Goal: Task Accomplishment & Management: Complete application form

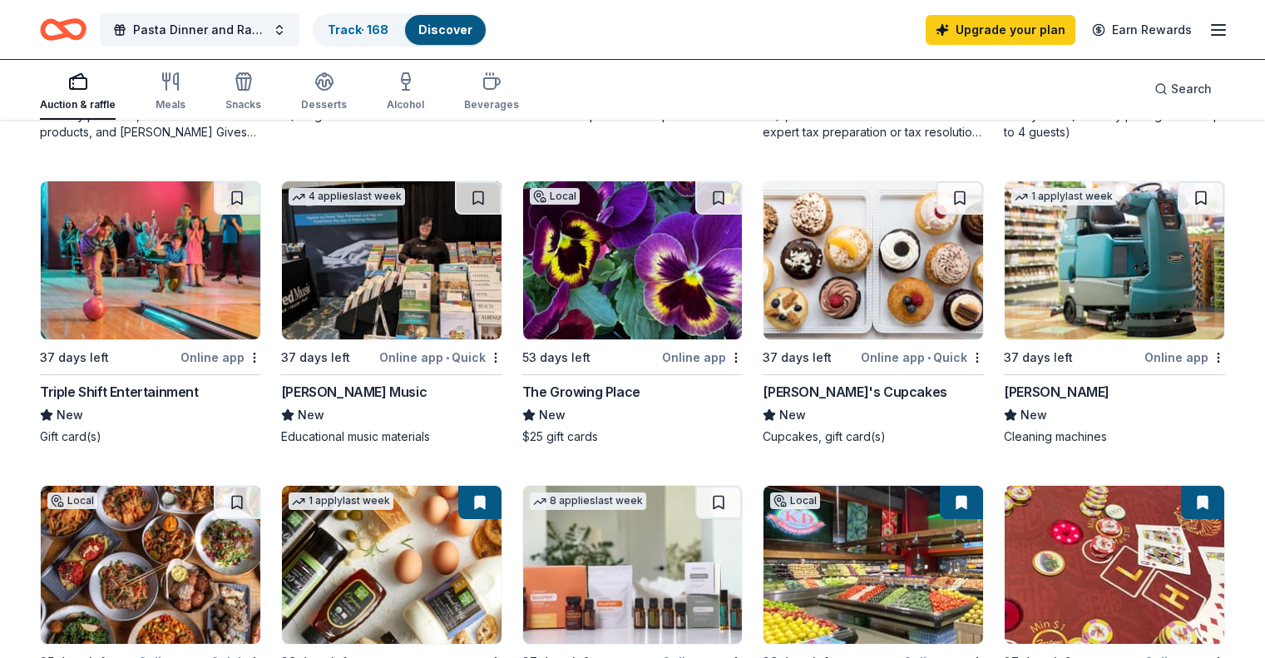
scroll to position [769, 0]
click at [372, 277] on img at bounding box center [392, 260] width 220 height 158
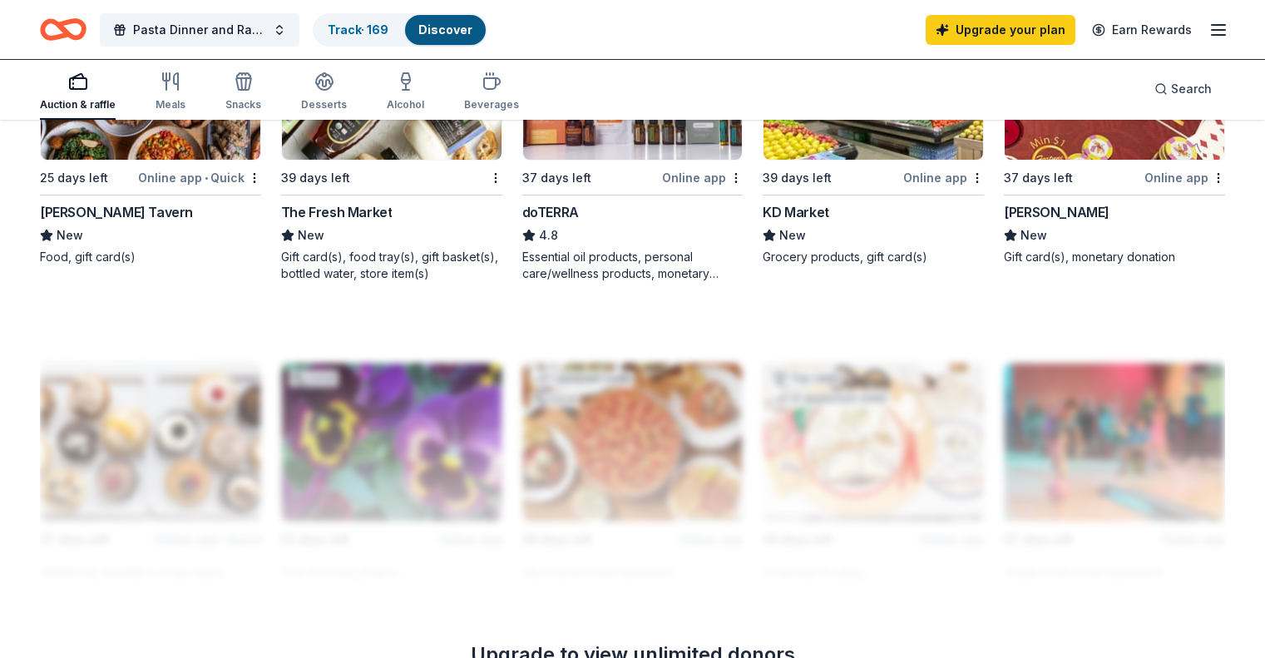
scroll to position [1251, 0]
click at [1212, 30] on line "button" at bounding box center [1218, 30] width 13 height 0
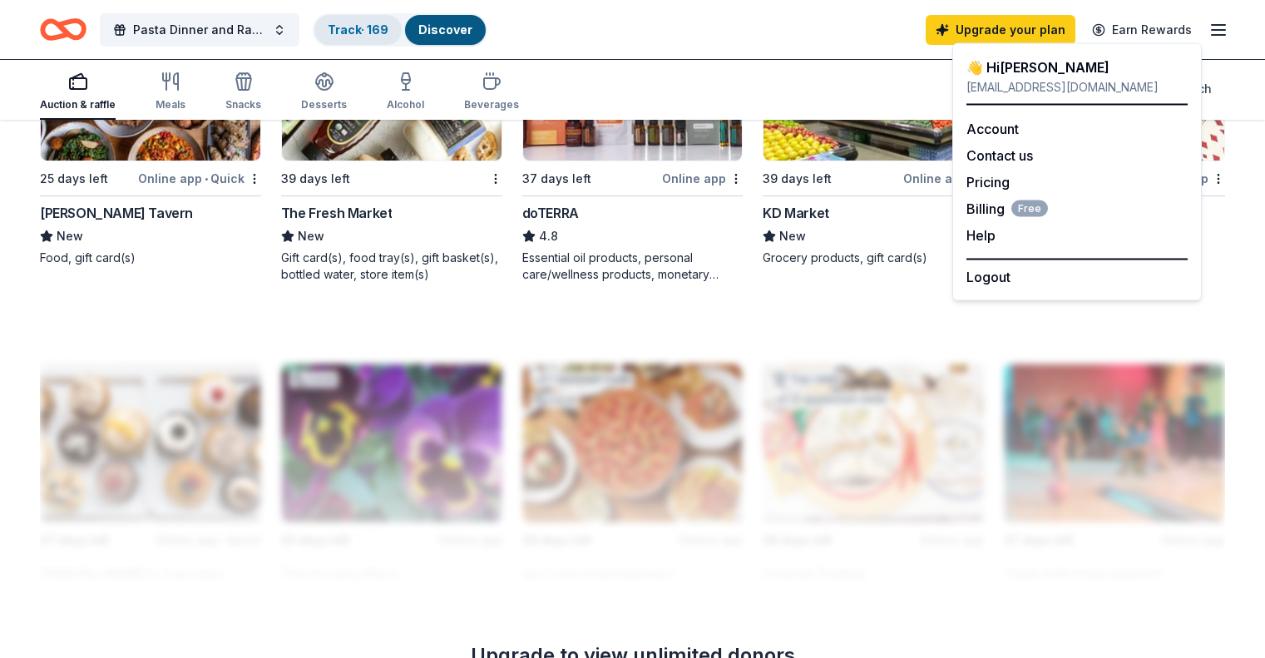
click at [388, 26] on link "Track · 169" at bounding box center [358, 29] width 61 height 14
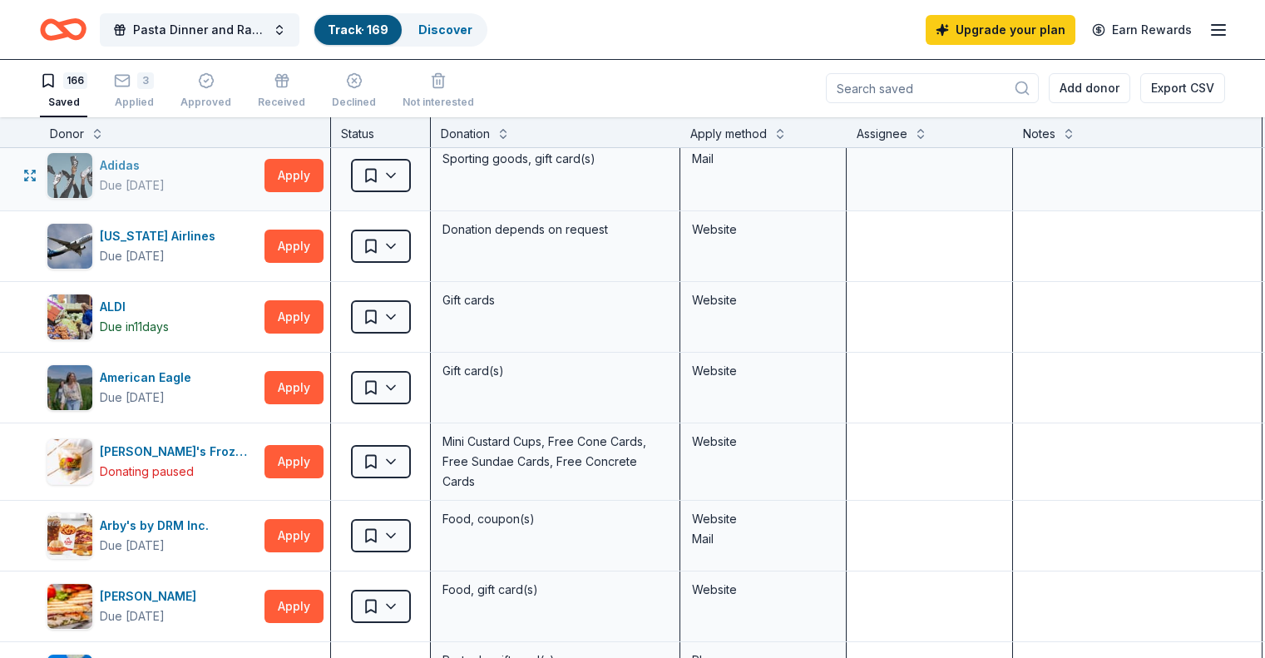
scroll to position [80, 0]
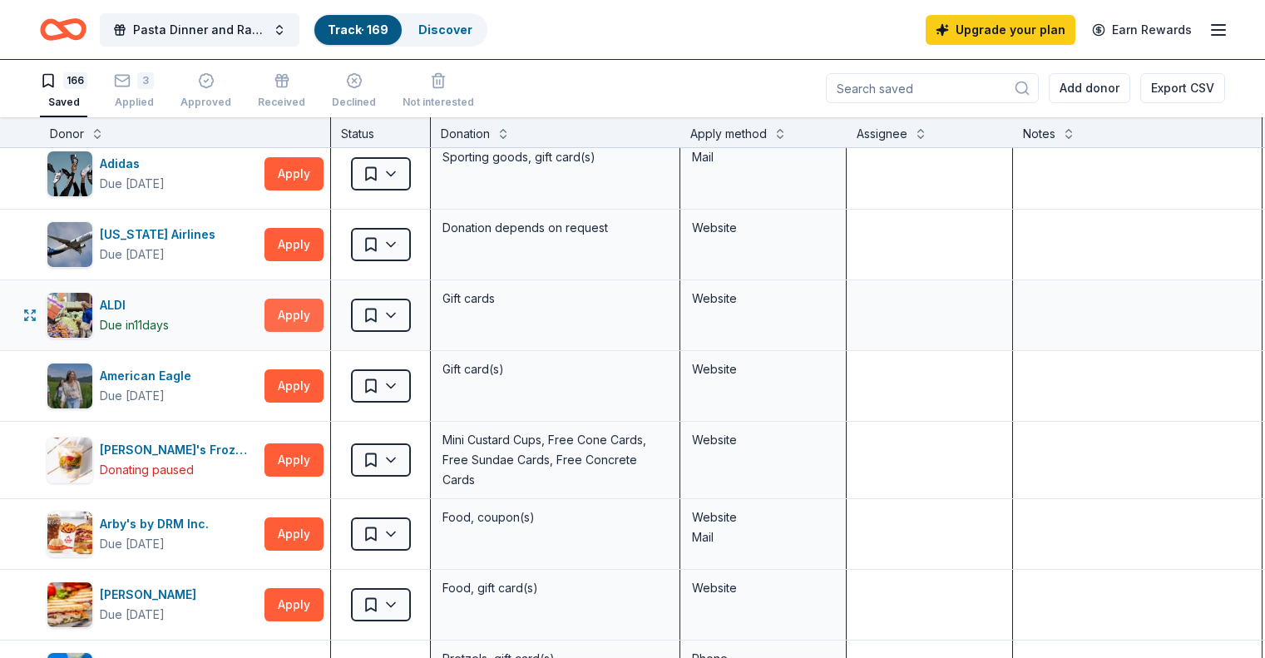
click at [306, 310] on button "Apply" at bounding box center [294, 315] width 59 height 33
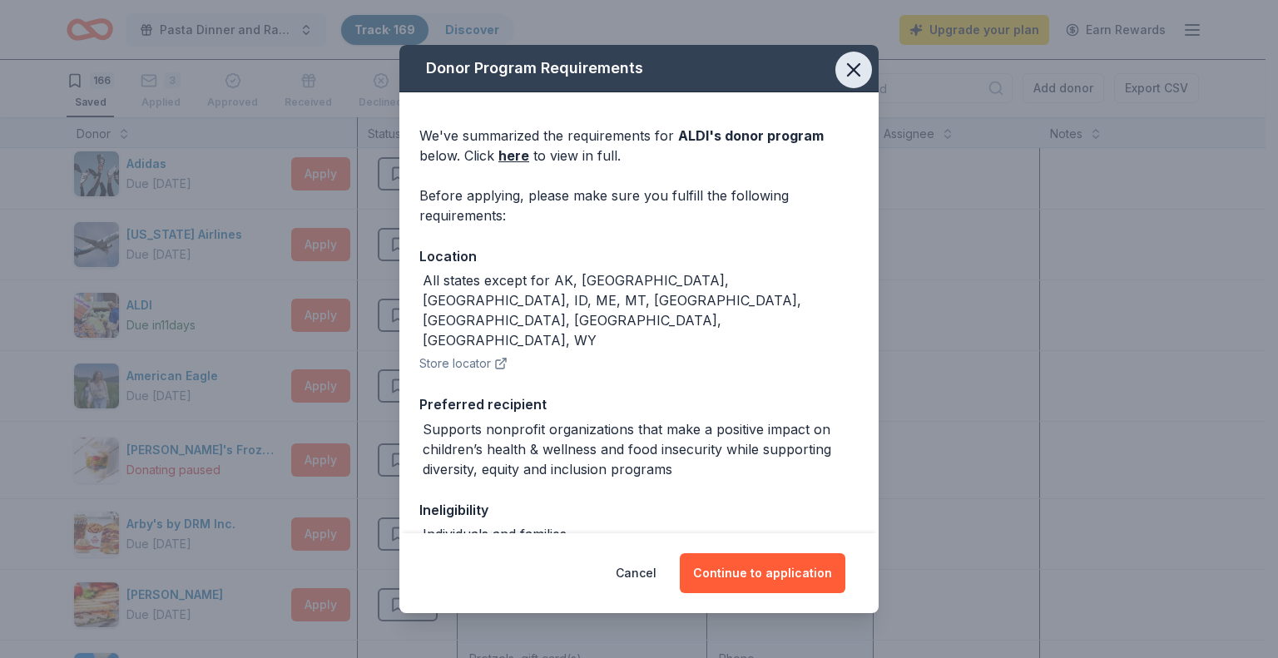
click at [842, 70] on icon "button" at bounding box center [853, 69] width 23 height 23
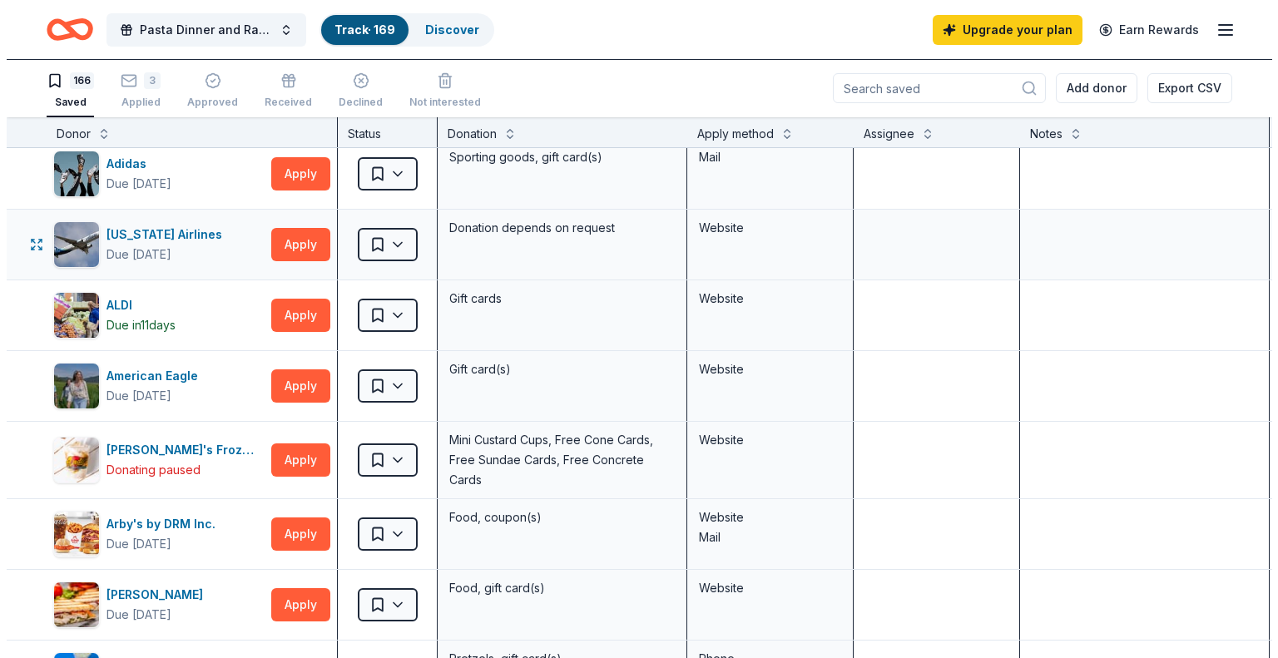
scroll to position [87, 0]
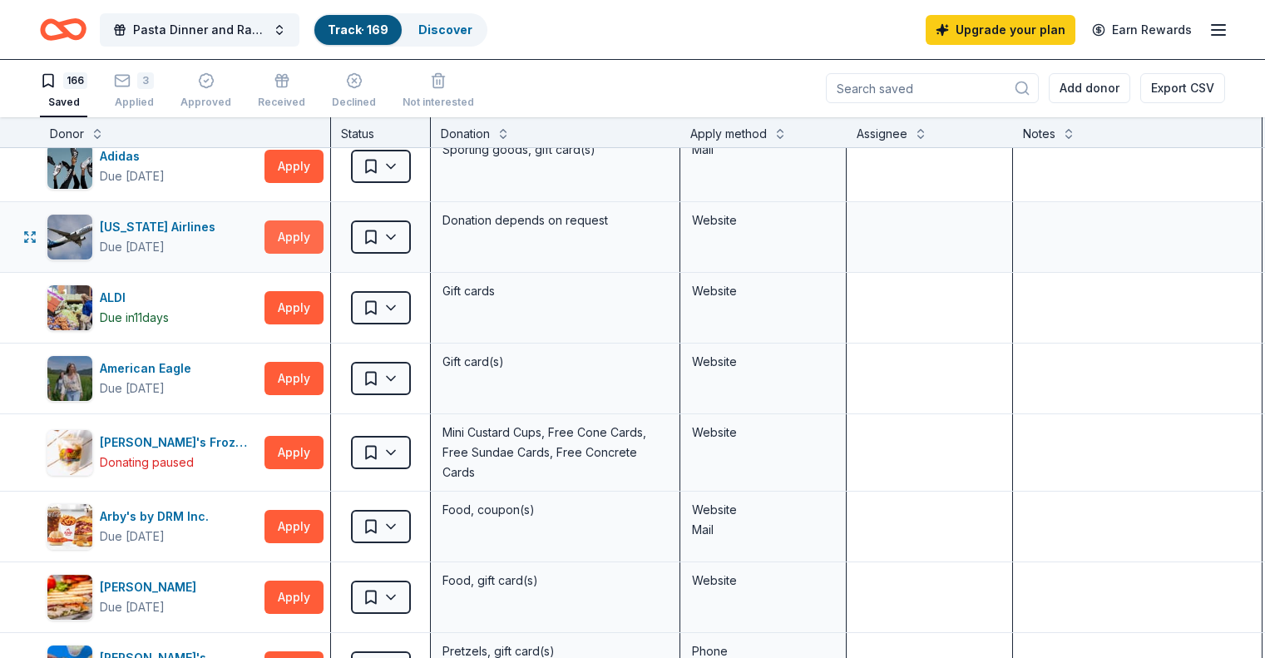
click at [321, 240] on button "Apply" at bounding box center [294, 236] width 59 height 33
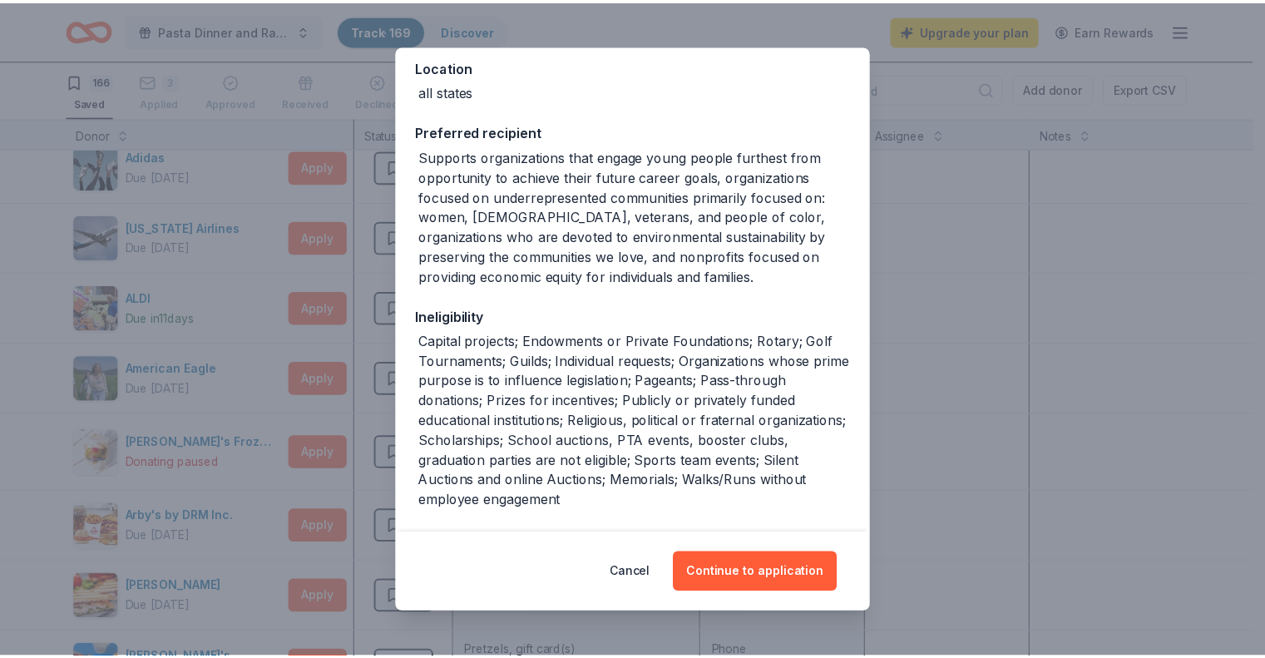
scroll to position [193, 0]
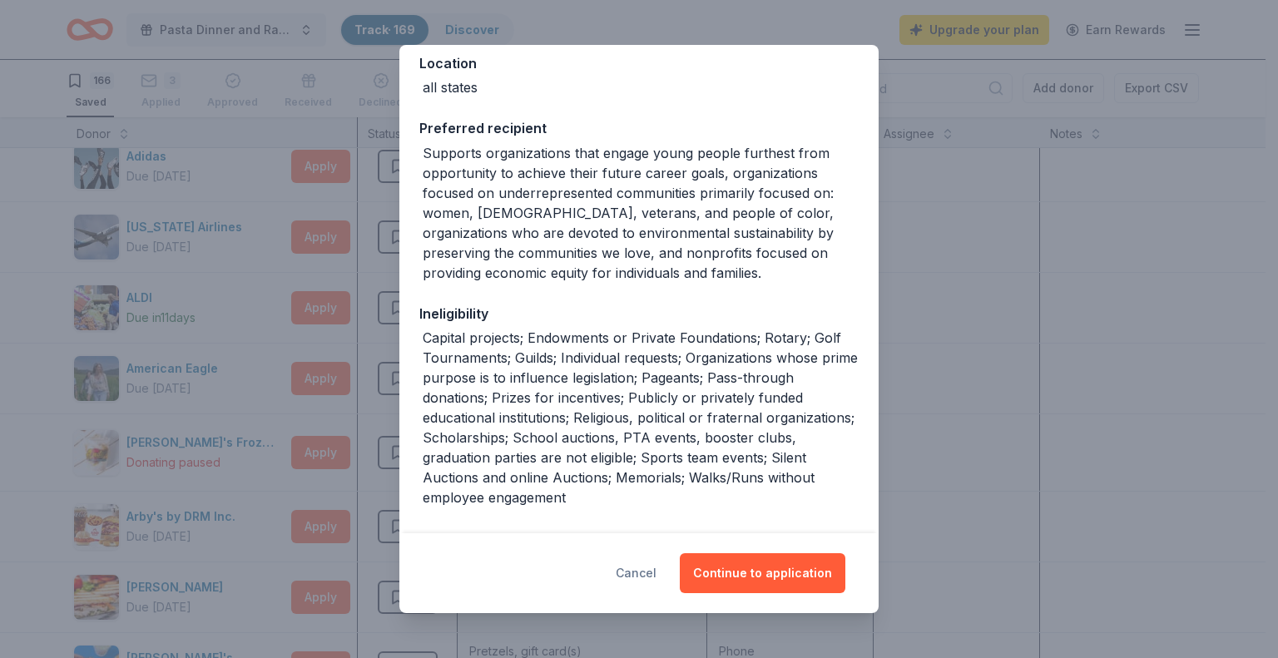
click at [636, 573] on button "Cancel" at bounding box center [636, 573] width 41 height 40
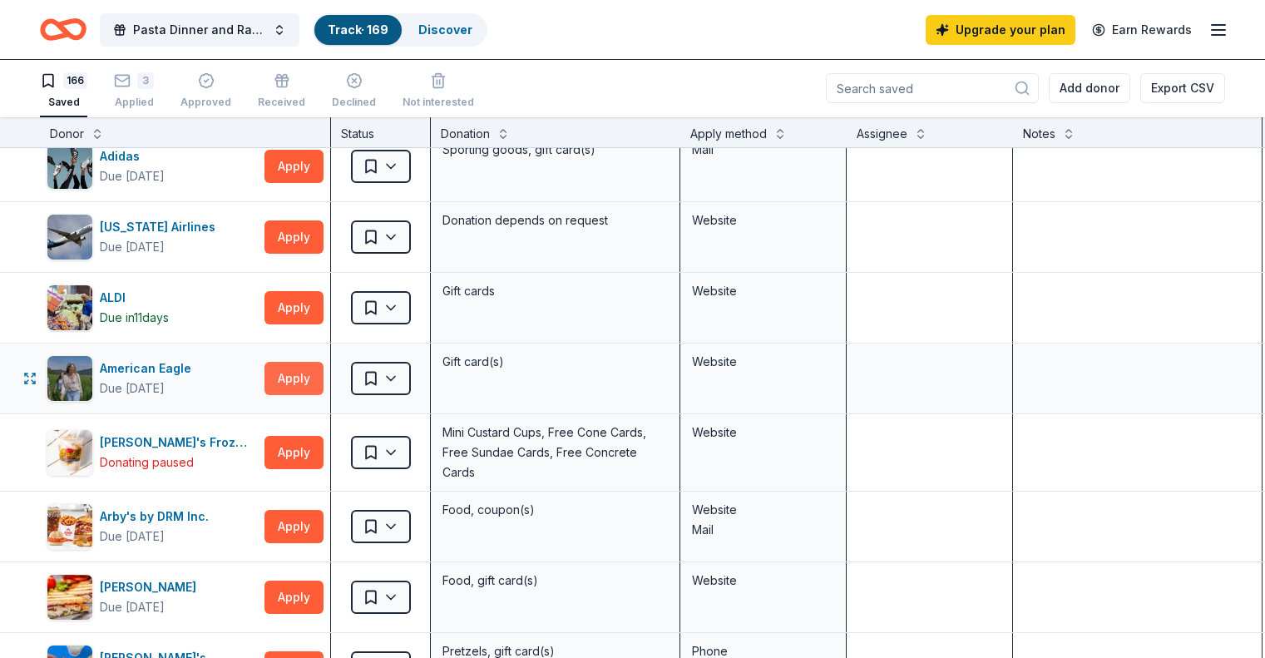
click at [319, 378] on button "Apply" at bounding box center [294, 378] width 59 height 33
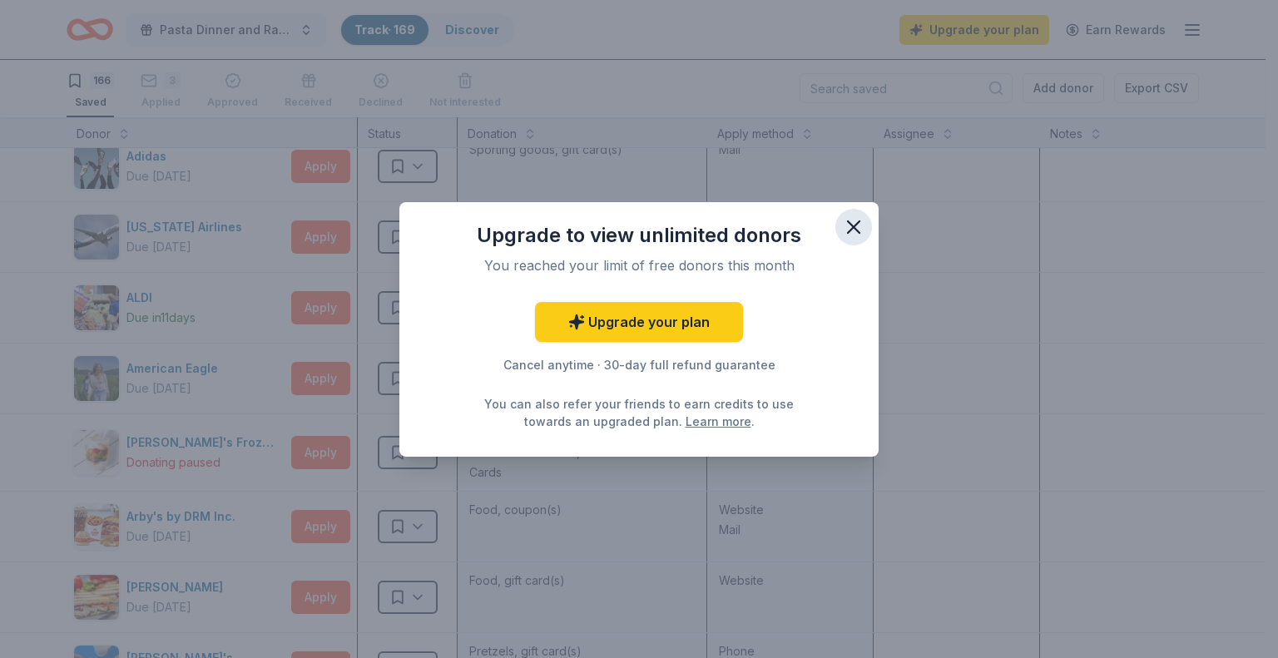
click at [848, 230] on icon "button" at bounding box center [853, 226] width 23 height 23
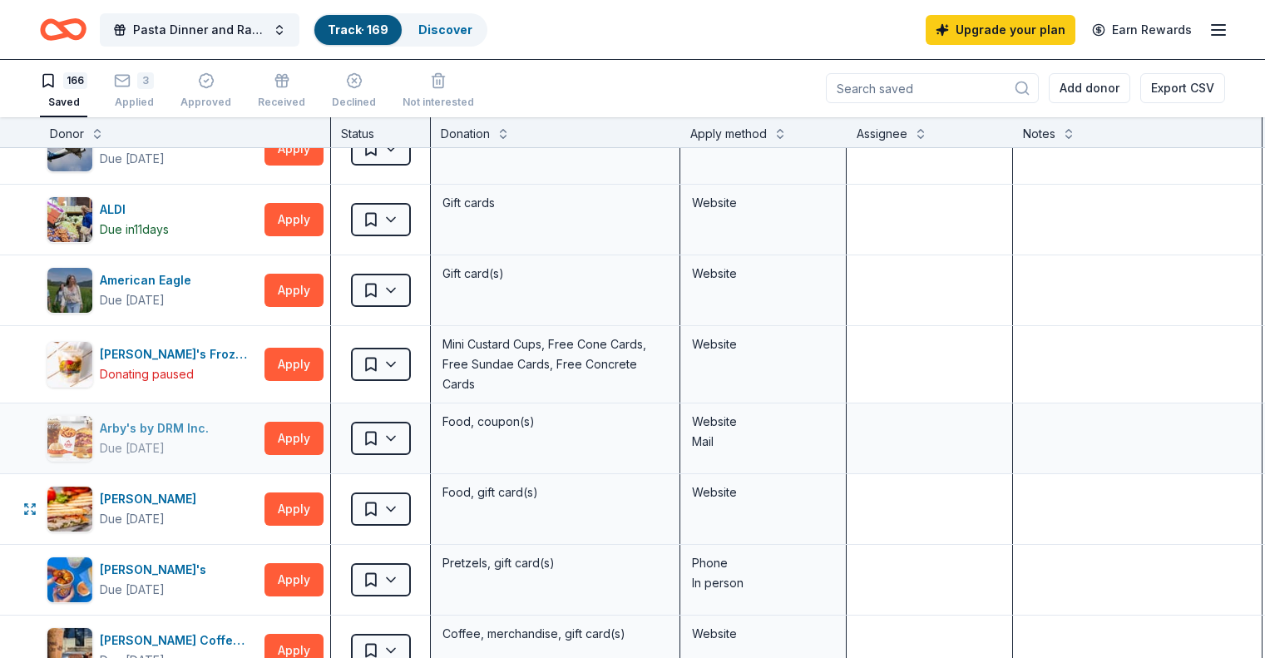
scroll to position [184, 0]
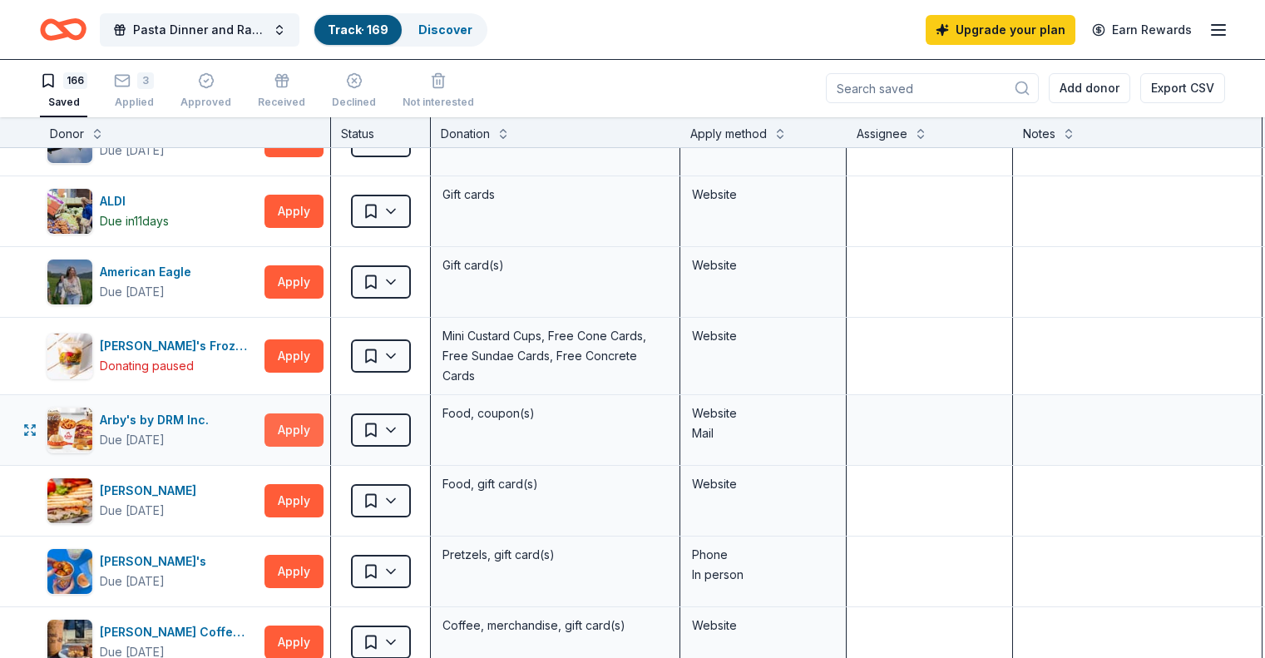
click at [324, 432] on button "Apply" at bounding box center [294, 429] width 59 height 33
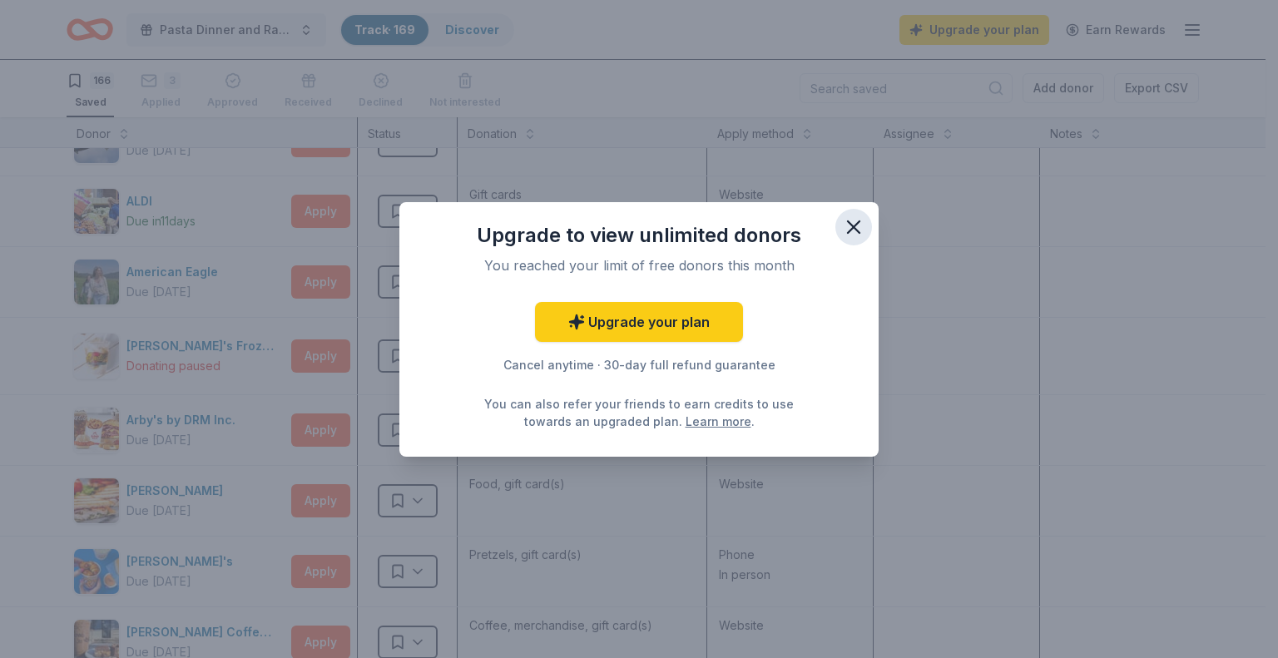
click at [853, 227] on icon "button" at bounding box center [854, 227] width 12 height 12
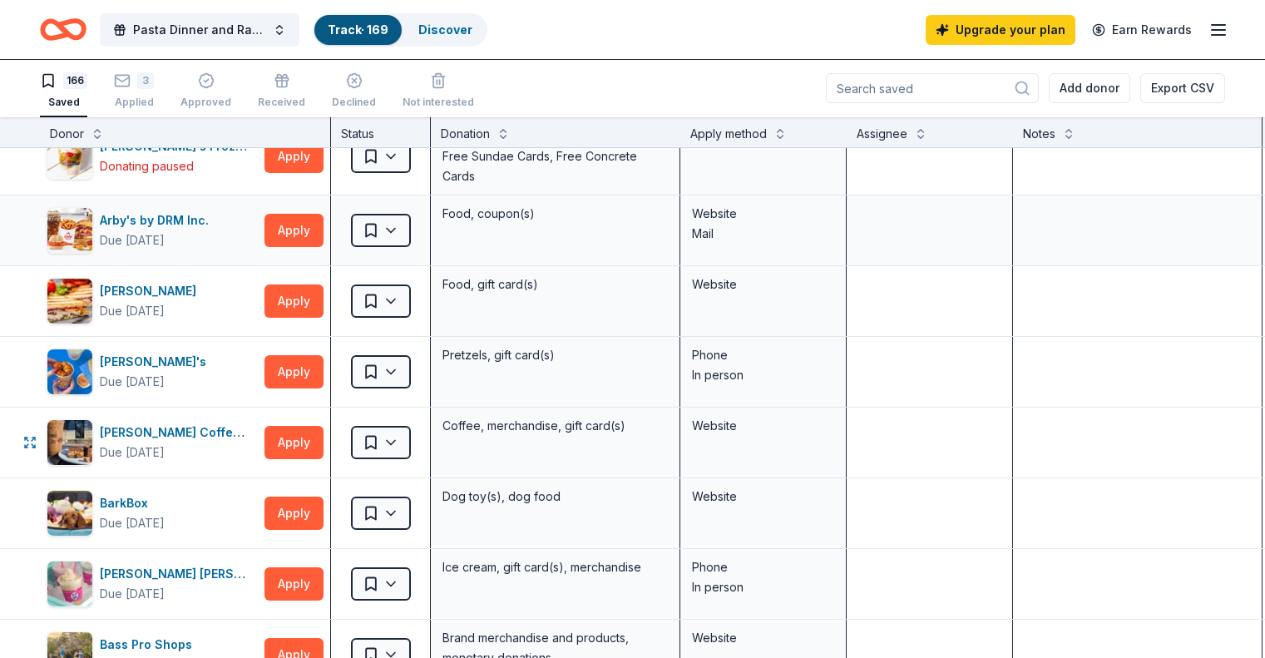
scroll to position [415, 0]
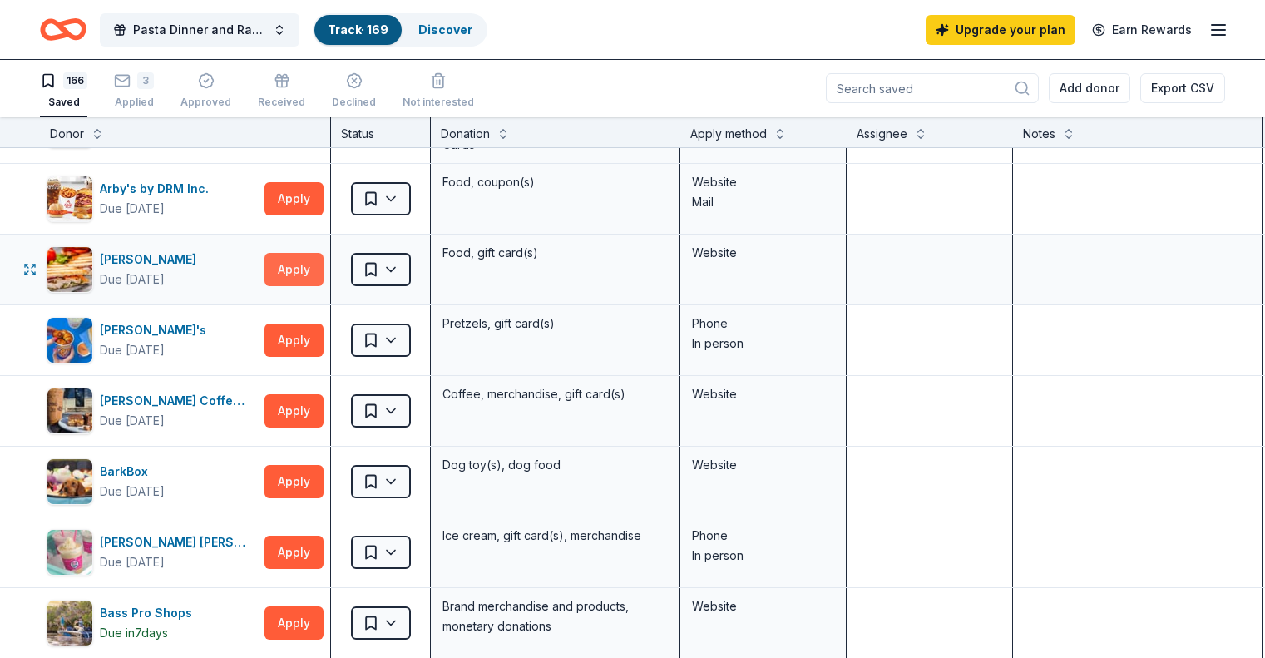
click at [324, 277] on button "Apply" at bounding box center [294, 269] width 59 height 33
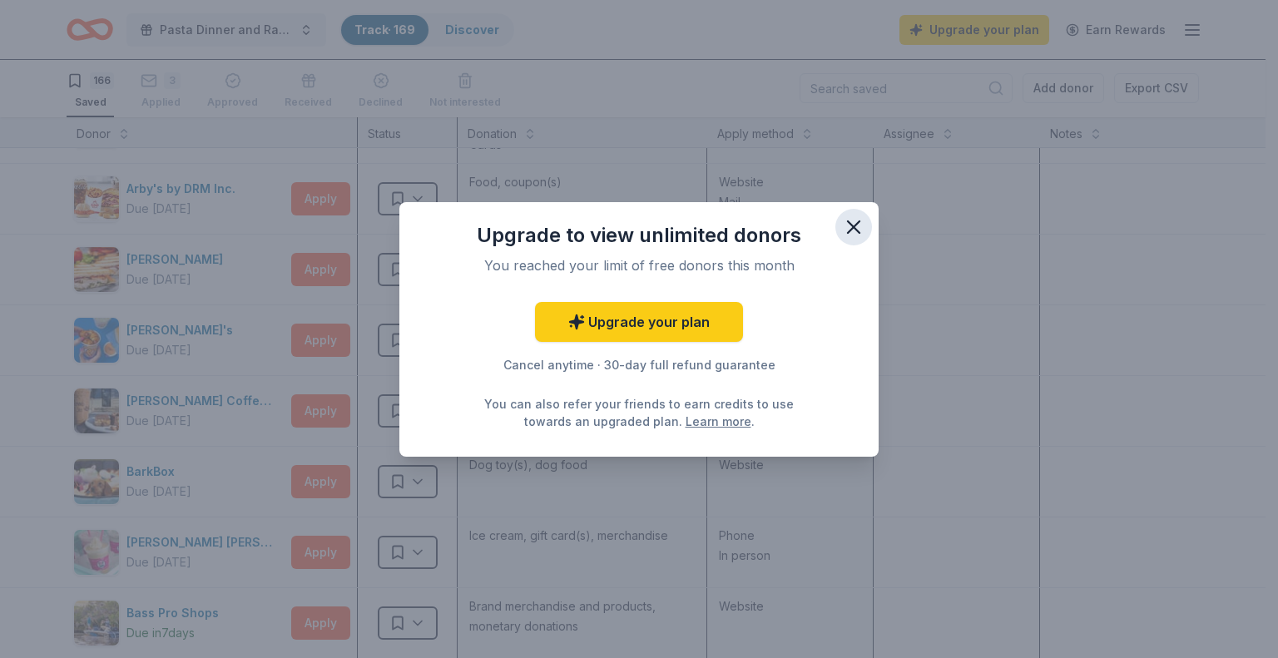
click at [853, 227] on icon "button" at bounding box center [854, 227] width 12 height 12
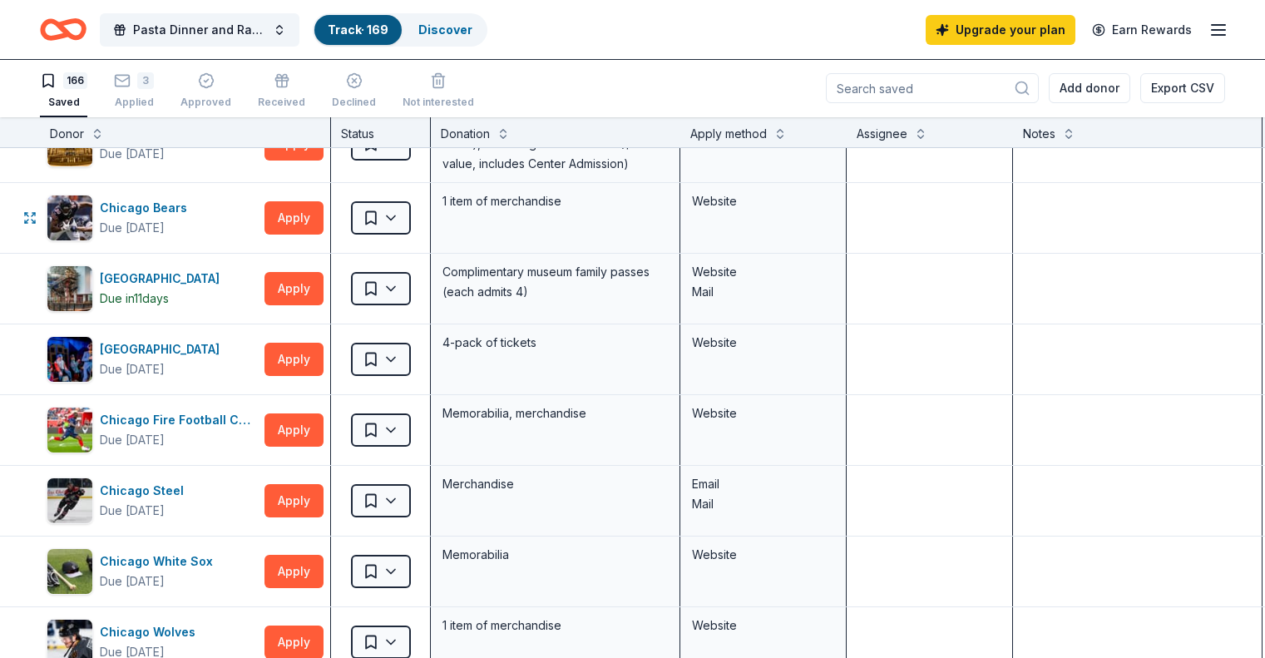
scroll to position [2171, 0]
click at [323, 215] on button "Apply" at bounding box center [294, 216] width 59 height 33
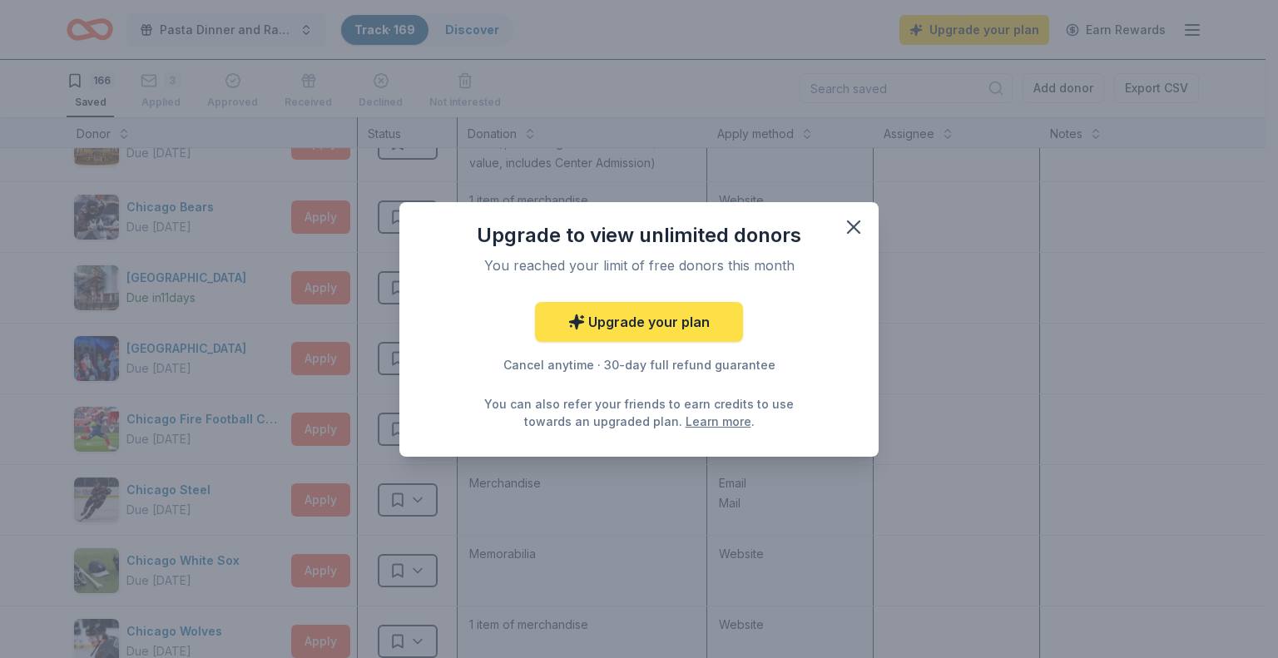
click at [695, 318] on link "Upgrade your plan" at bounding box center [639, 322] width 208 height 40
click at [655, 323] on link "Upgrade your plan" at bounding box center [639, 322] width 208 height 40
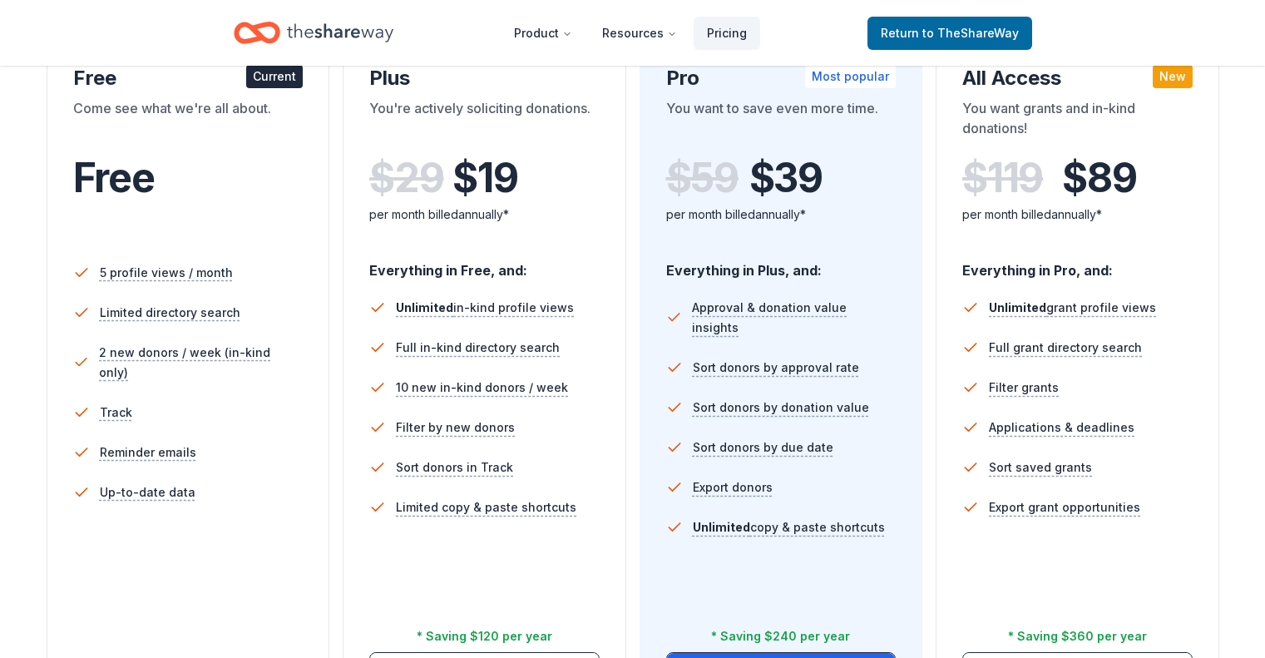
scroll to position [319, 0]
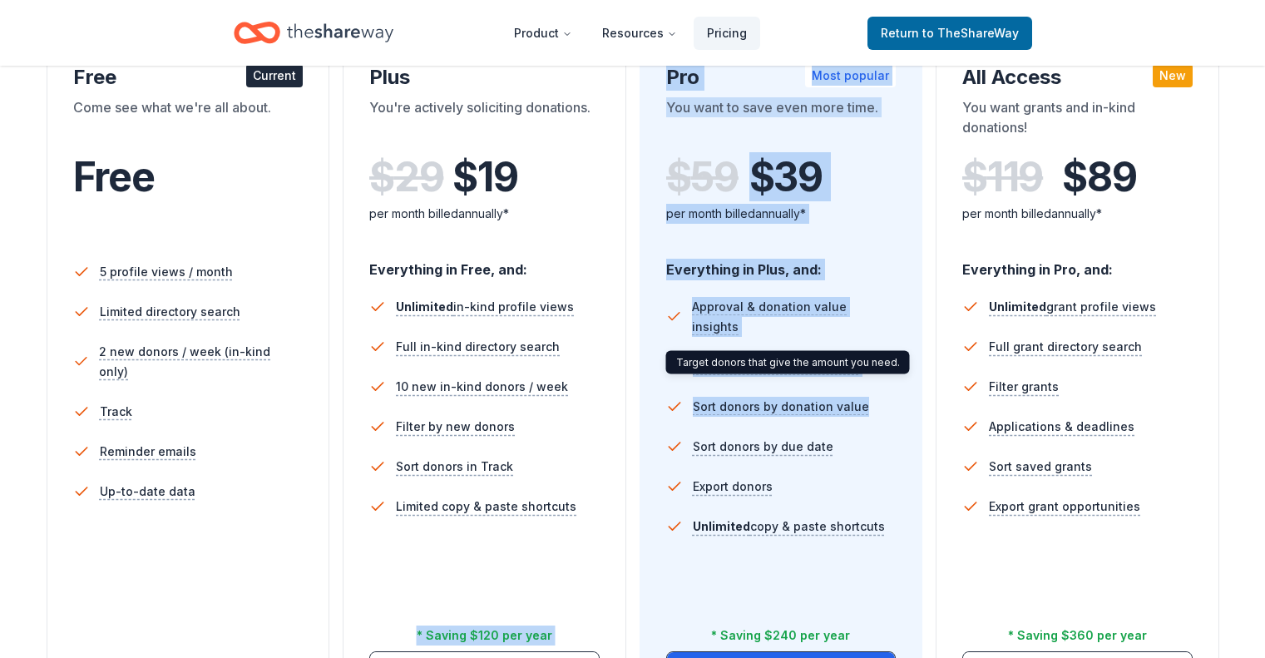
drag, startPoint x: 868, startPoint y: 388, endPoint x: 599, endPoint y: 580, distance: 331.0
click at [599, 580] on div "Free Current Come see what we're all about. Free 5 profile views / month Limite…" at bounding box center [633, 361] width 1173 height 715
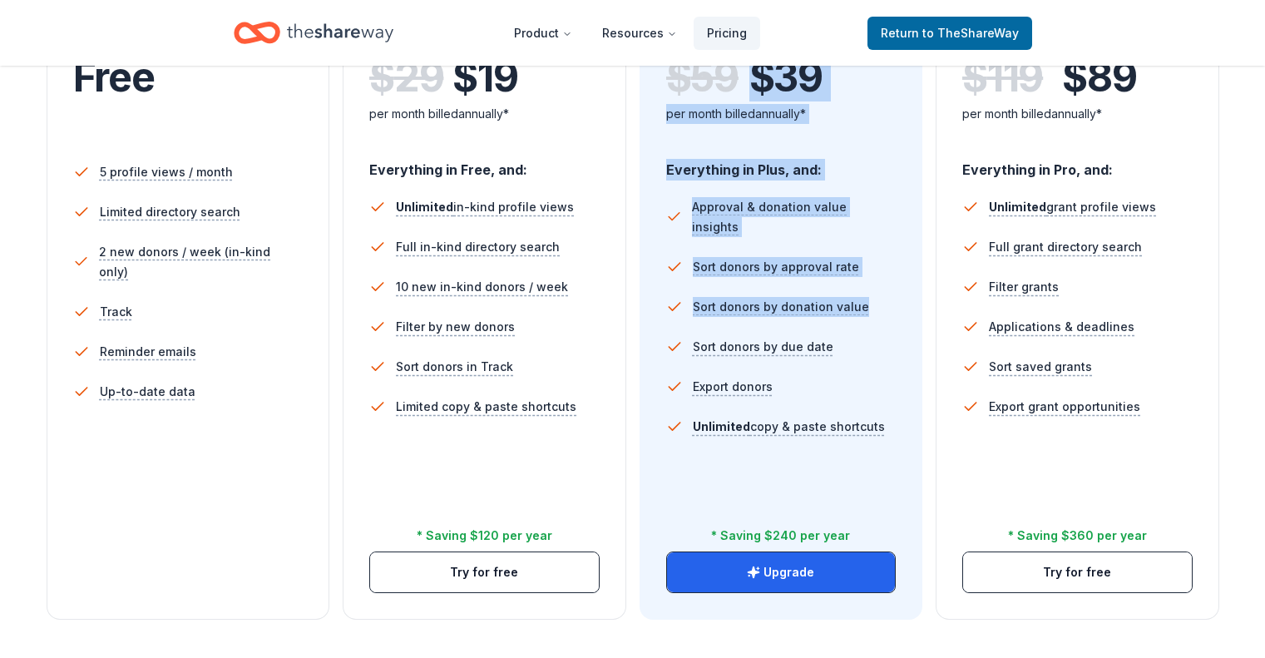
scroll to position [420, 0]
click at [731, 551] on button "Upgrade" at bounding box center [781, 571] width 229 height 40
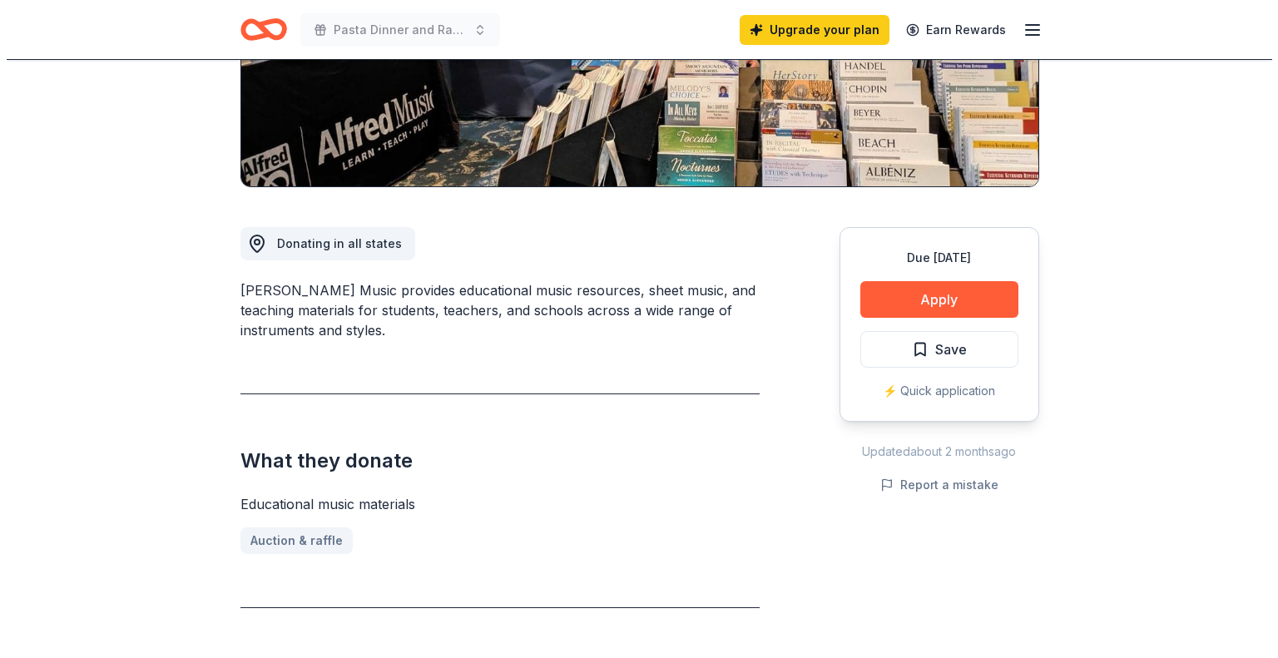
scroll to position [319, 0]
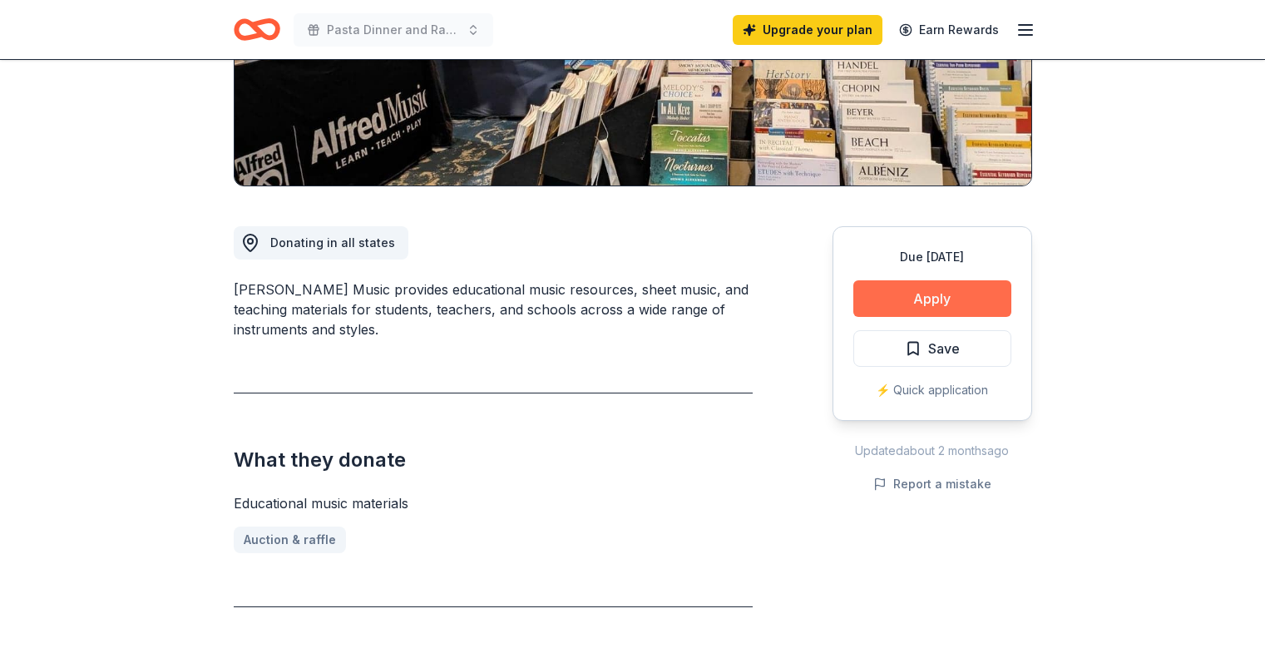
click at [899, 304] on button "Apply" at bounding box center [932, 298] width 158 height 37
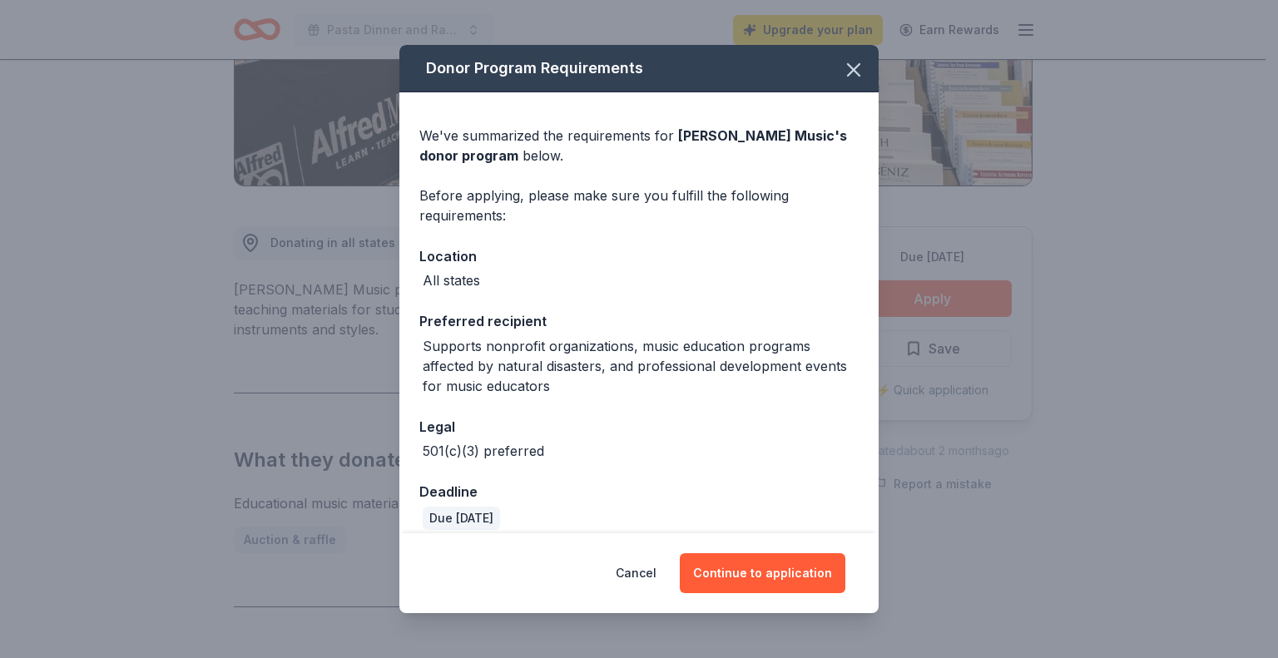
scroll to position [16, 0]
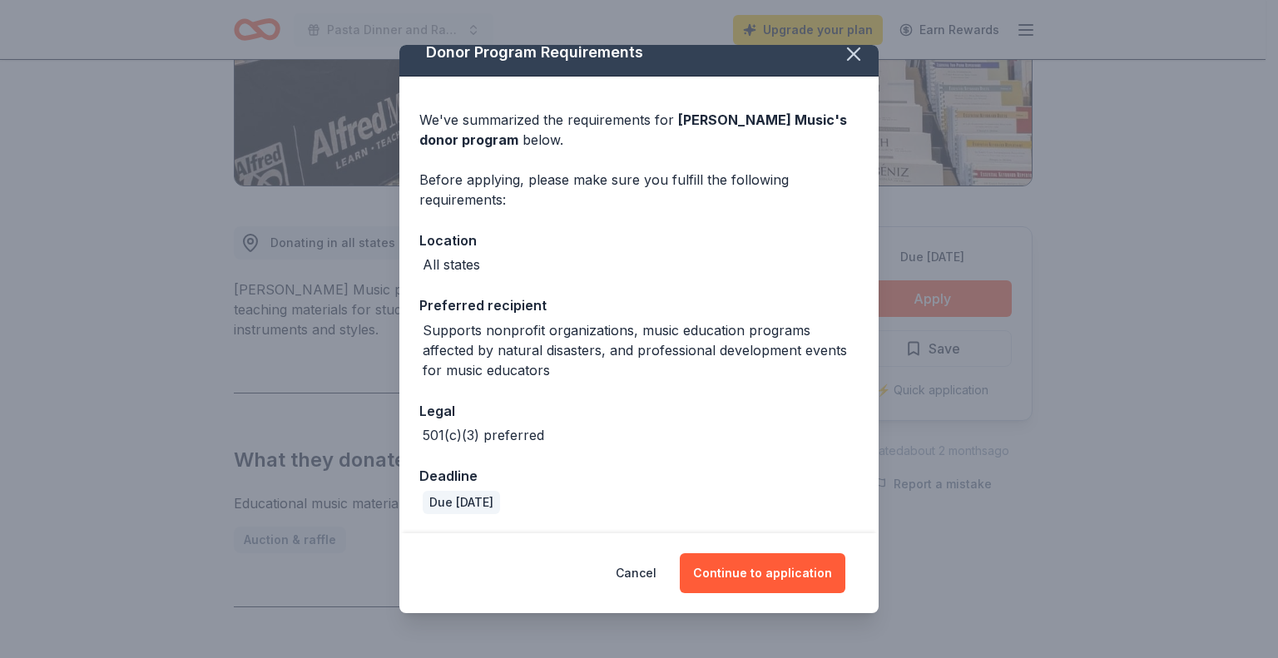
drag, startPoint x: 741, startPoint y: 573, endPoint x: 497, endPoint y: 541, distance: 245.9
click at [497, 541] on div "Cancel Continue to application" at bounding box center [638, 573] width 479 height 80
click at [764, 581] on button "Continue to application" at bounding box center [763, 573] width 166 height 40
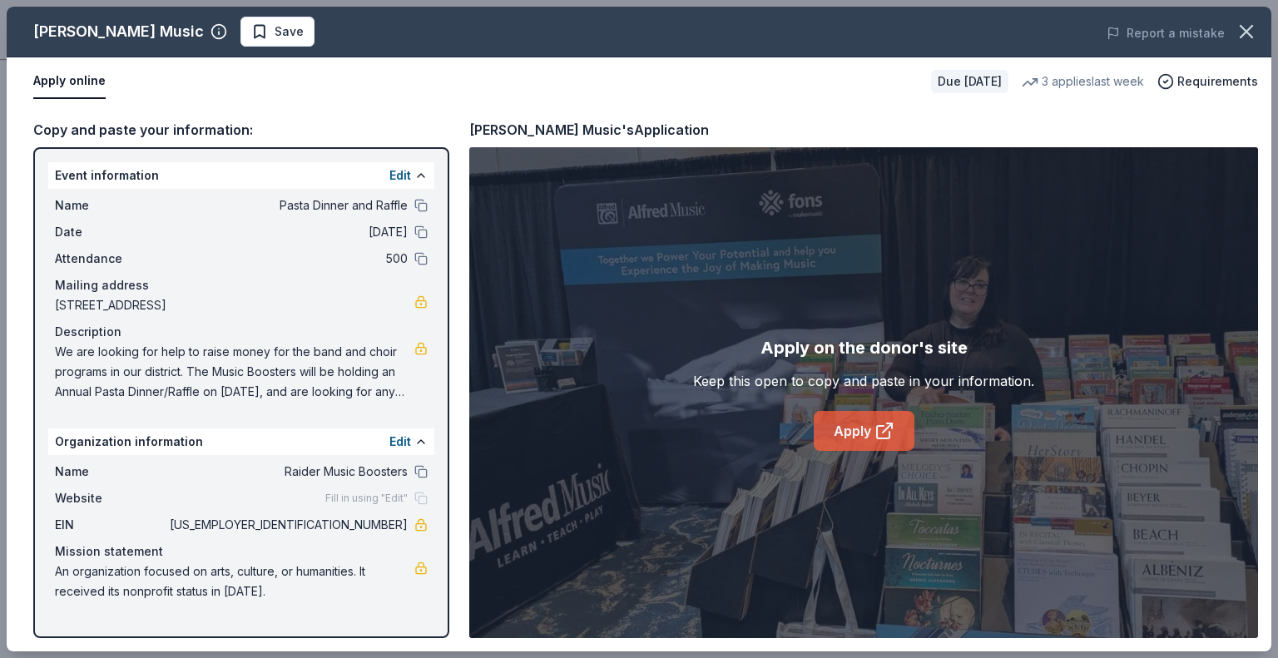
click at [858, 429] on link "Apply" at bounding box center [864, 431] width 101 height 40
click at [251, 24] on span "Save" at bounding box center [277, 32] width 52 height 20
click at [245, 29] on html "Pasta Dinner and Raffle Upgrade your plan Earn Rewards Due in 37 days Share Alf…" at bounding box center [639, 10] width 1278 height 658
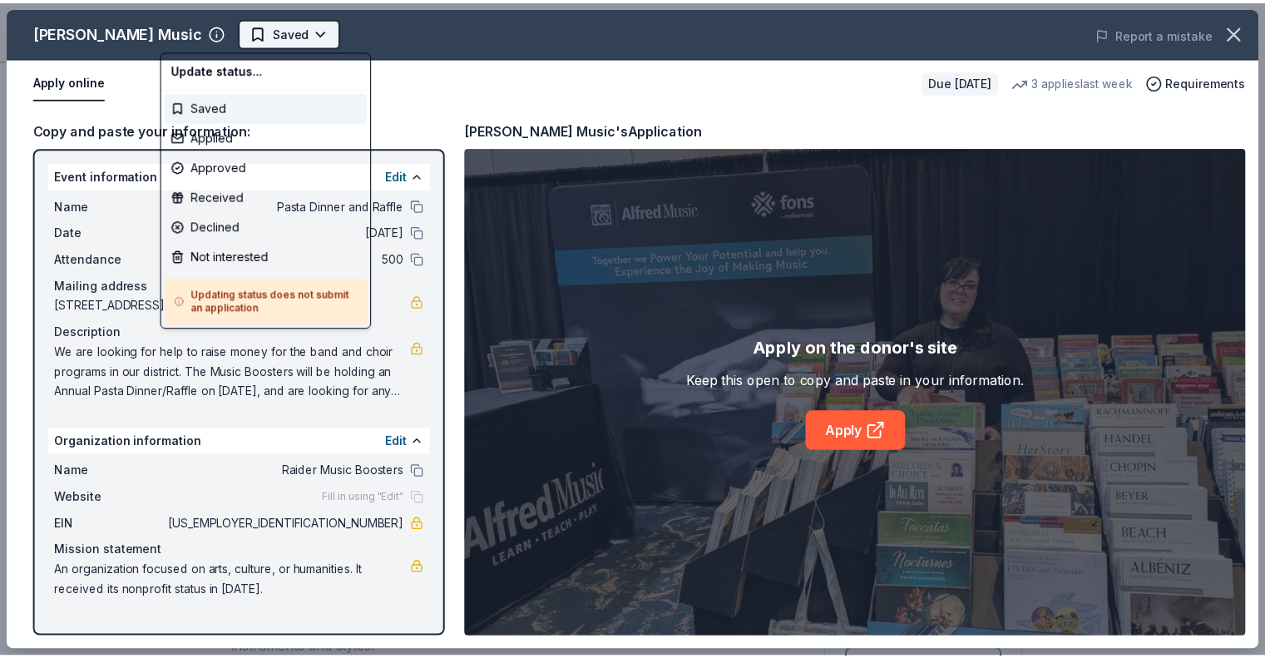
scroll to position [0, 0]
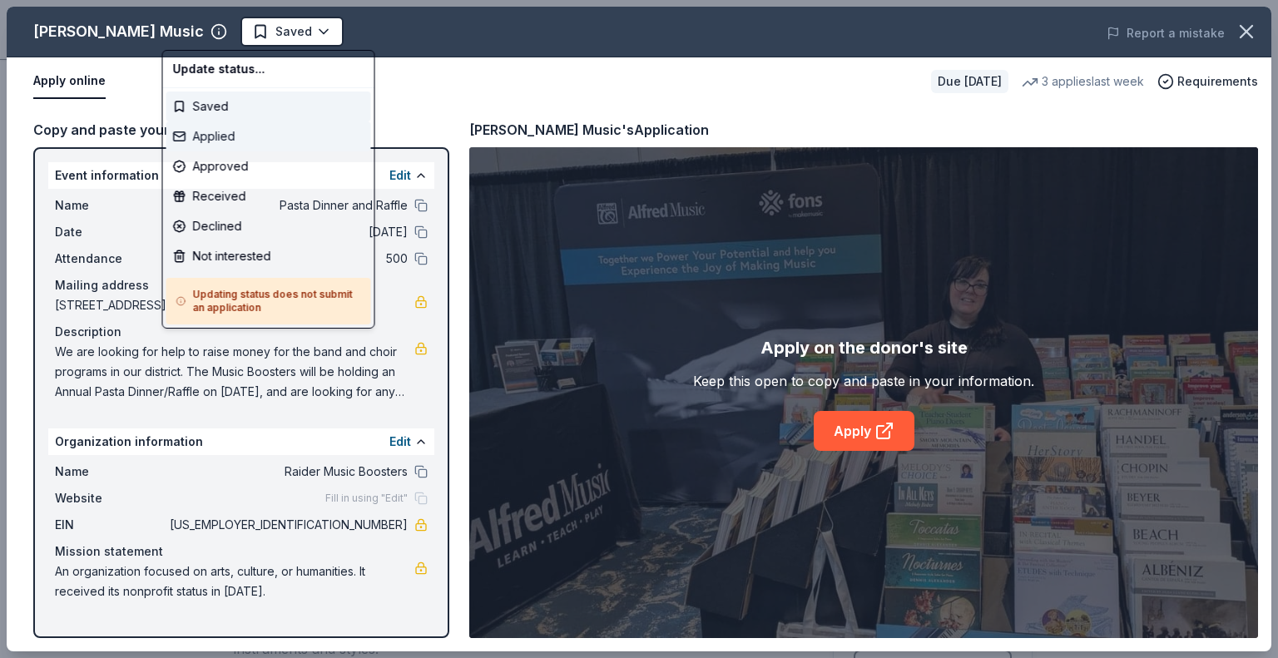
click at [217, 135] on div "Applied" at bounding box center [268, 136] width 205 height 30
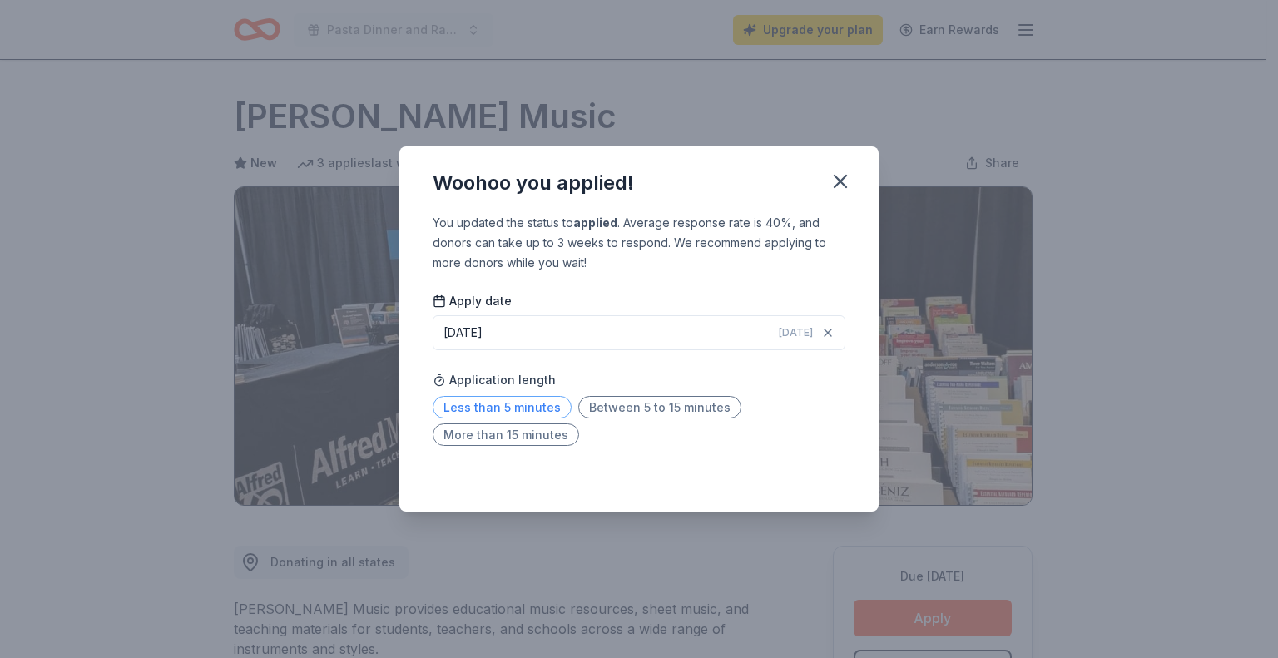
click at [480, 404] on span "Less than 5 minutes" at bounding box center [502, 407] width 139 height 22
click at [837, 182] on icon "button" at bounding box center [839, 181] width 23 height 23
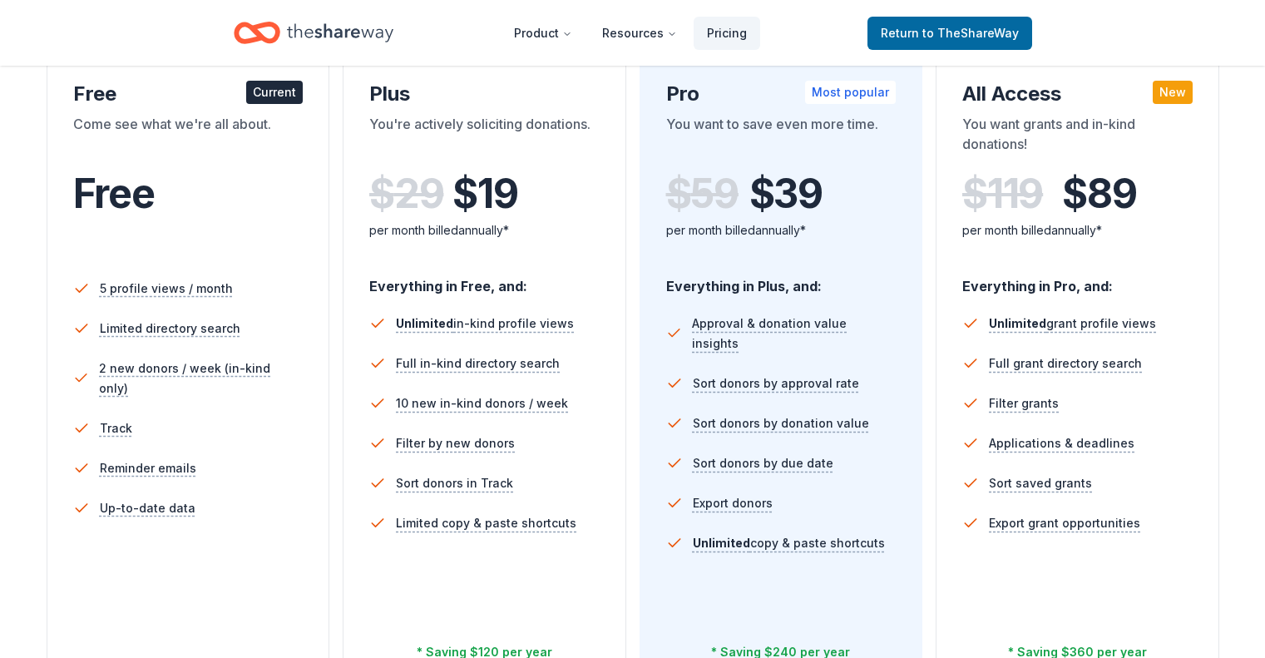
scroll to position [304, 0]
